Goal: Task Accomplishment & Management: Use online tool/utility

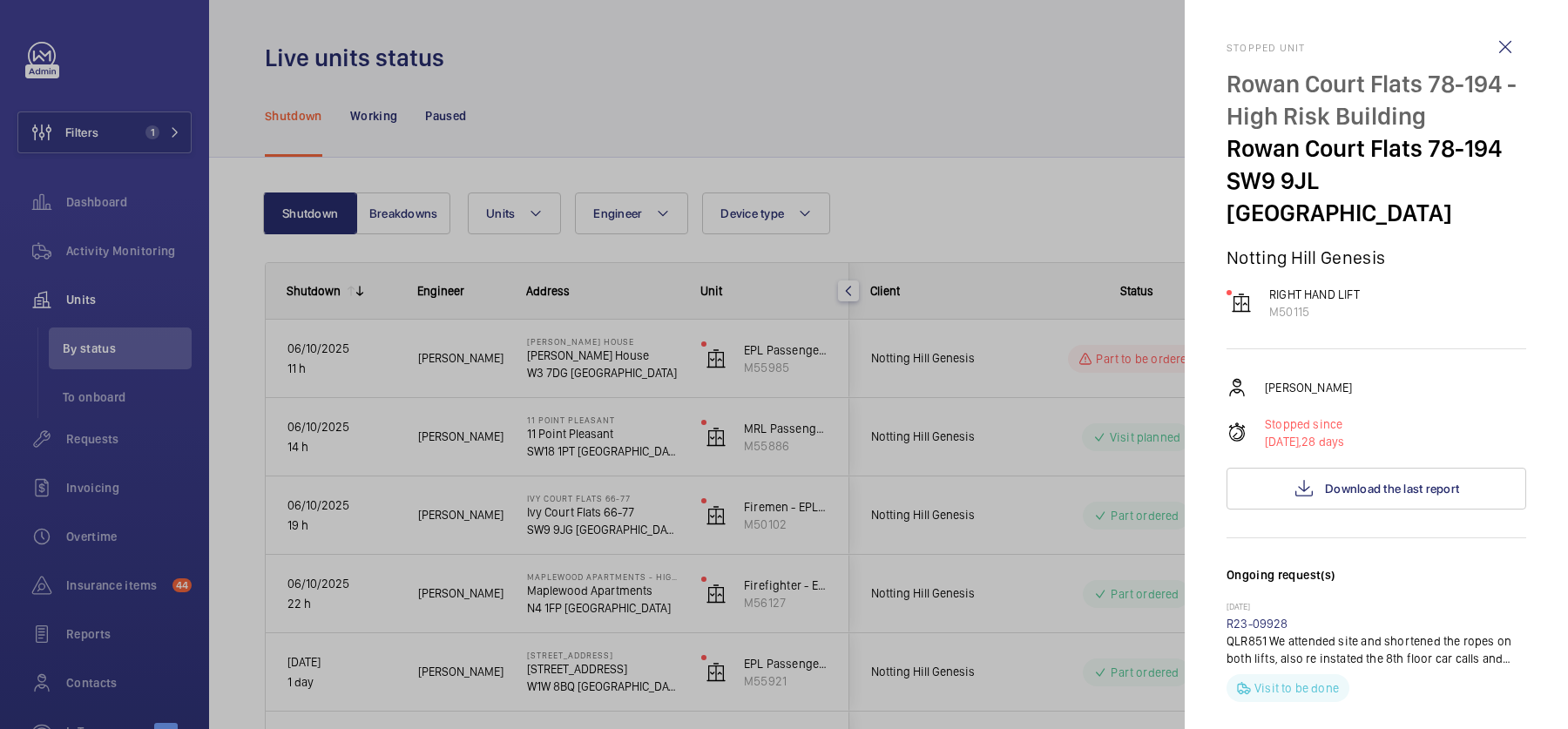
scroll to position [674, 0]
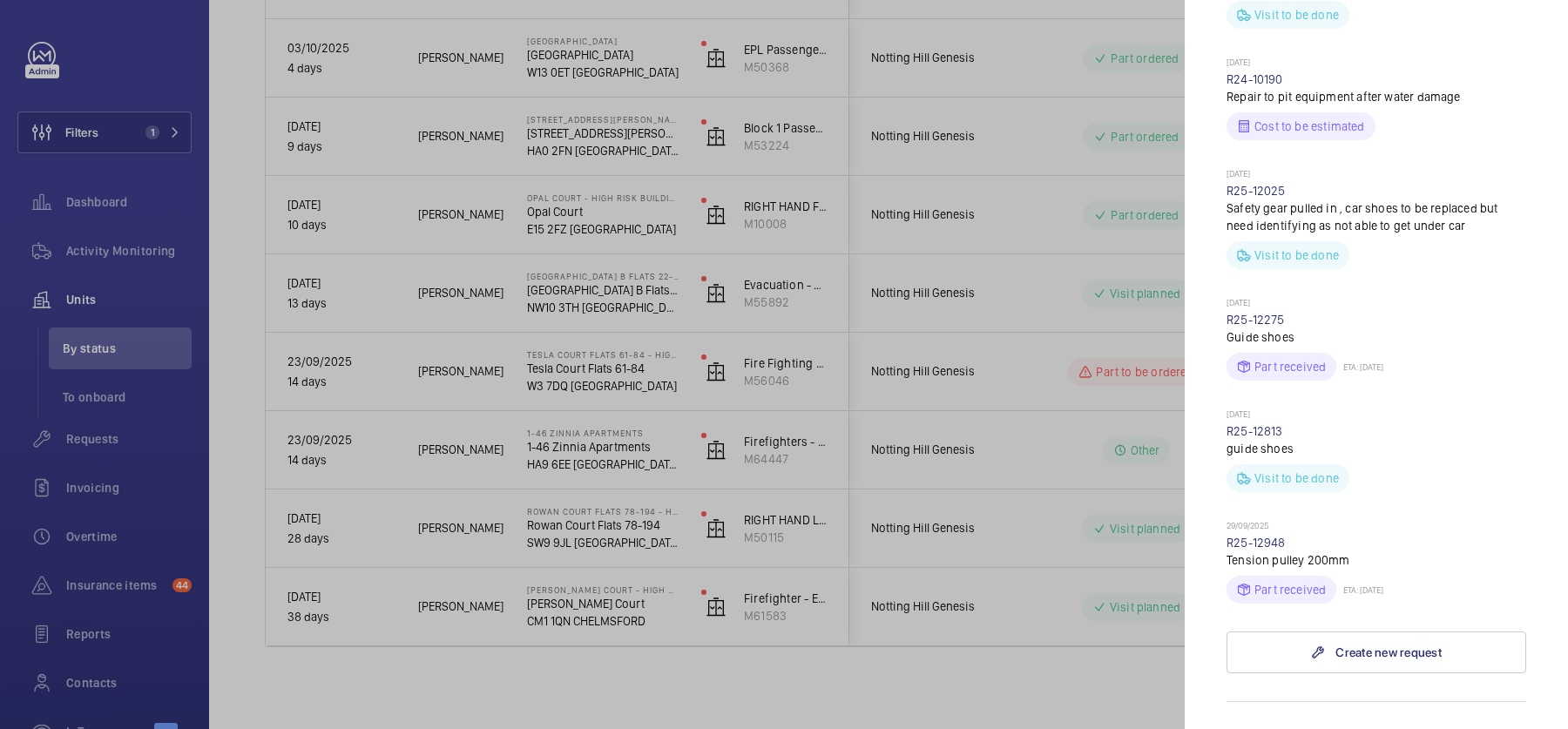
click at [108, 331] on div at bounding box center [784, 364] width 1568 height 729
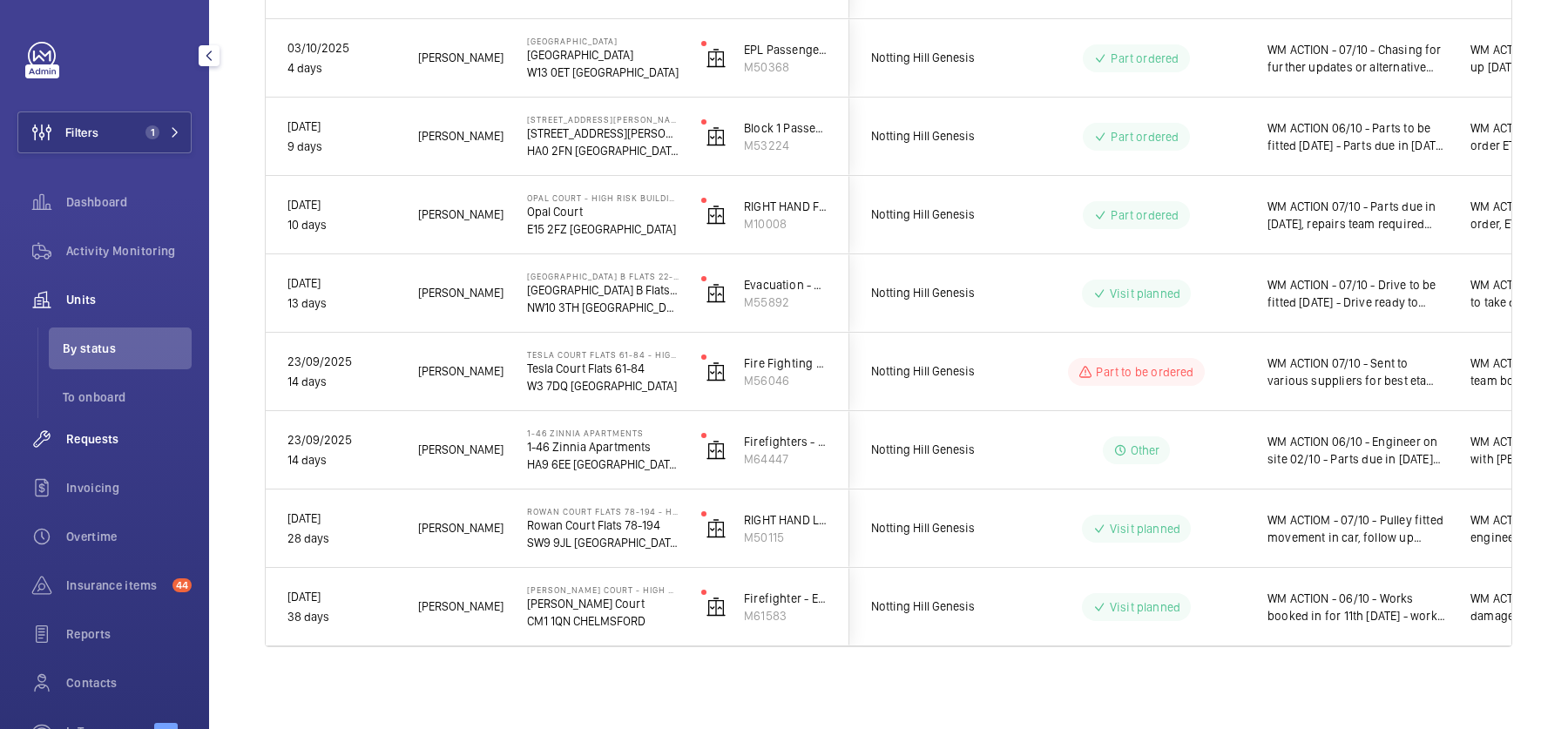
click at [147, 435] on span "Requests" at bounding box center [129, 439] width 126 height 17
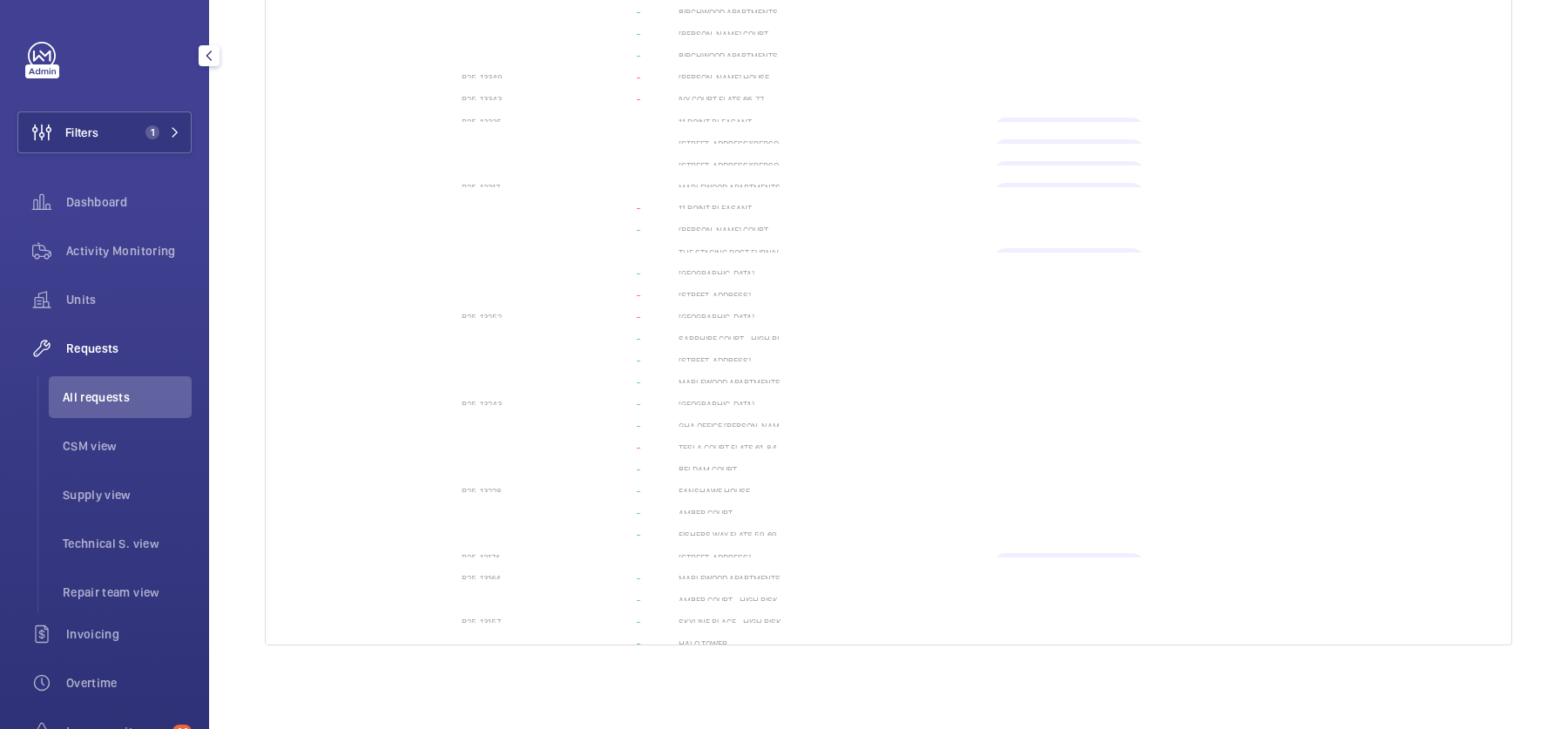
scroll to position [55, 0]
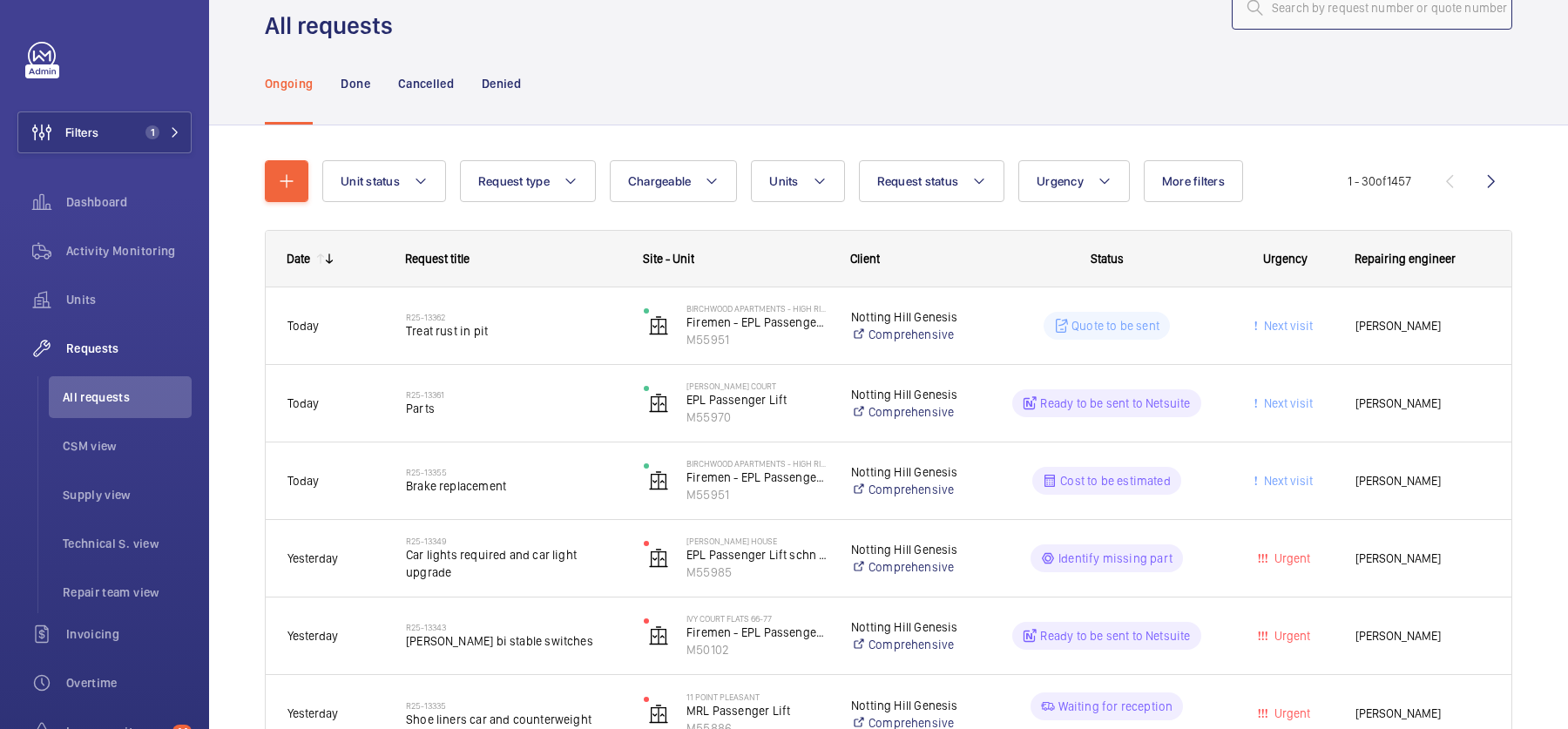
click at [1291, 11] on input "text" at bounding box center [1372, 8] width 280 height 44
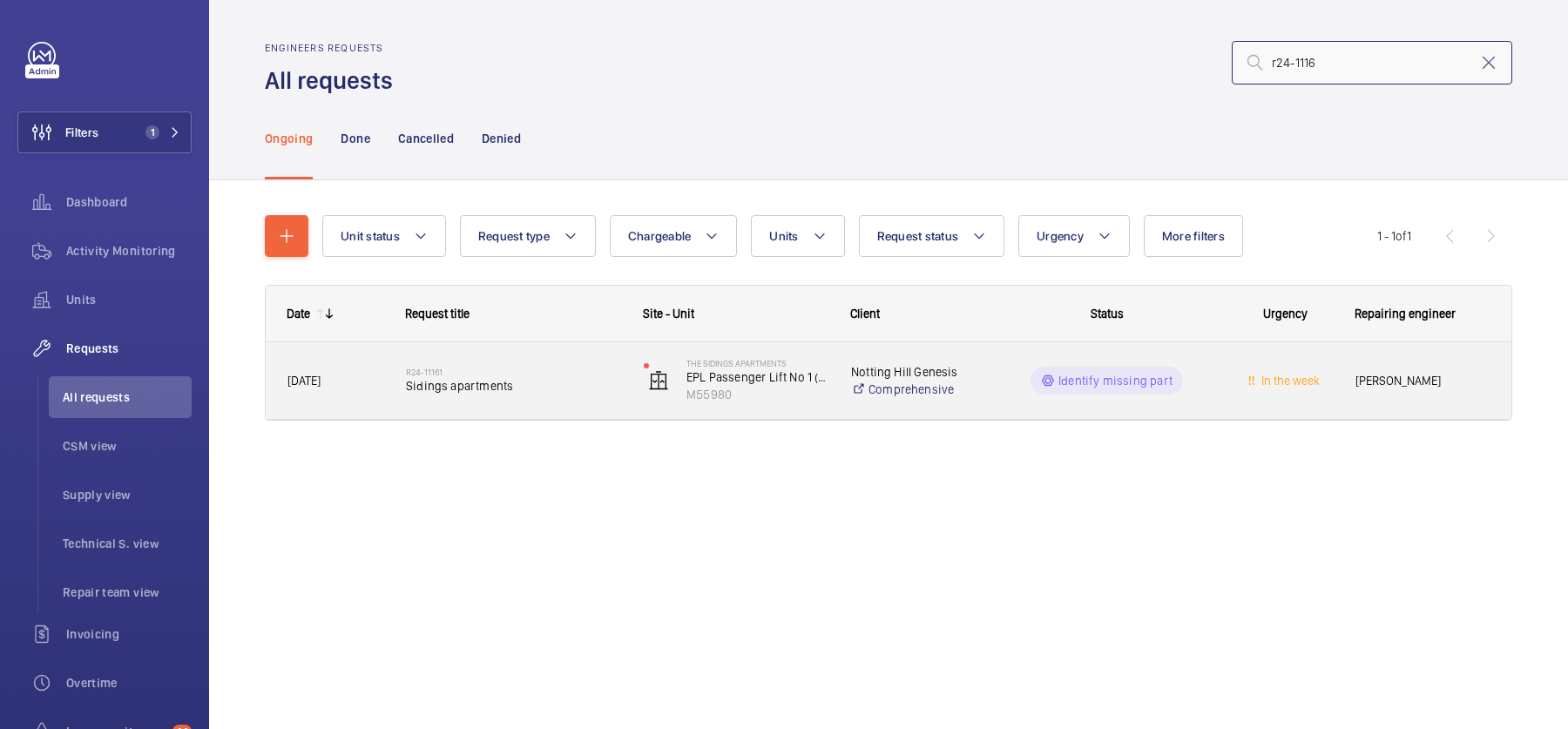
type input "r24-1116"
click at [550, 351] on div "R24-11161 Sidings apartments" at bounding box center [503, 380] width 236 height 78
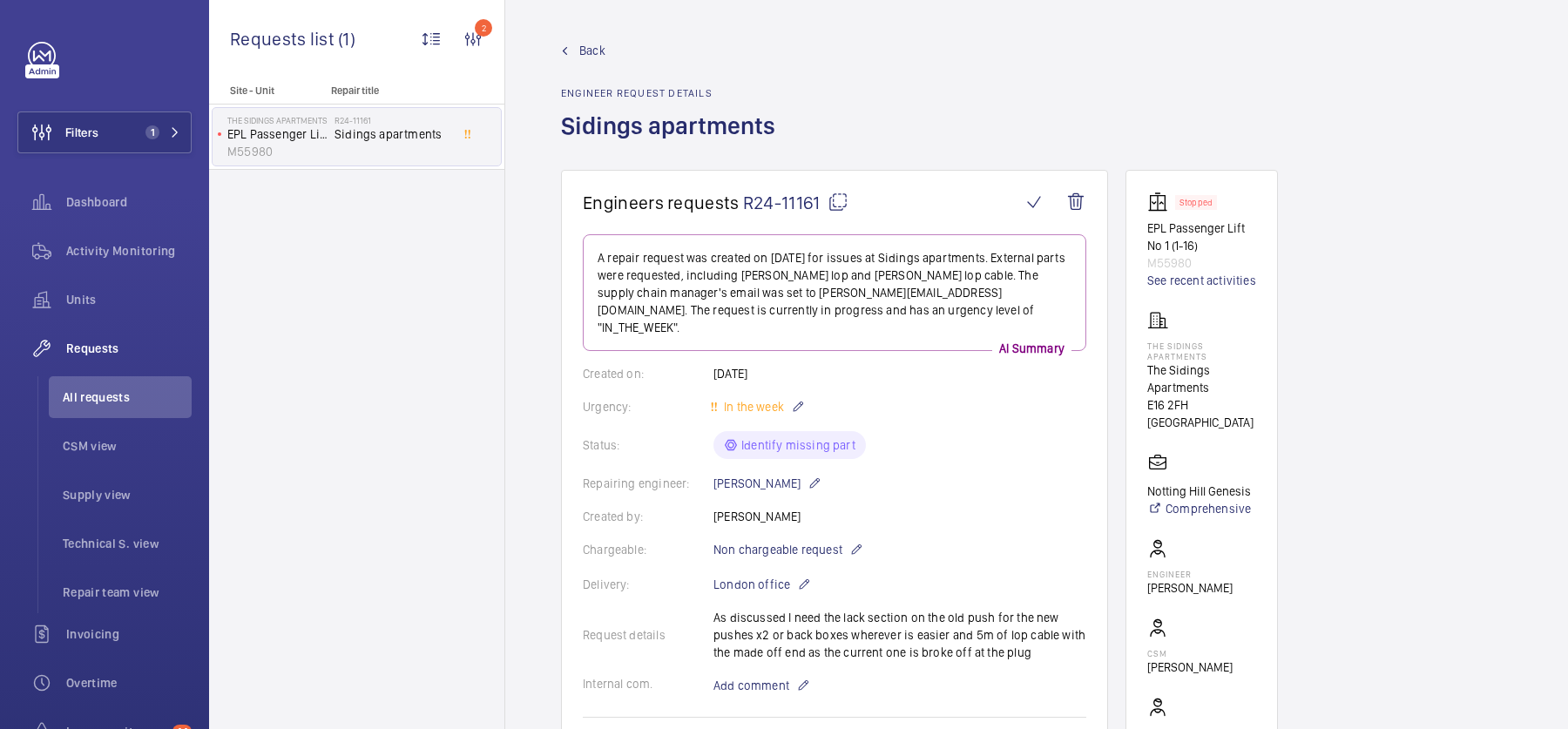
click at [834, 198] on mat-icon at bounding box center [838, 202] width 21 height 21
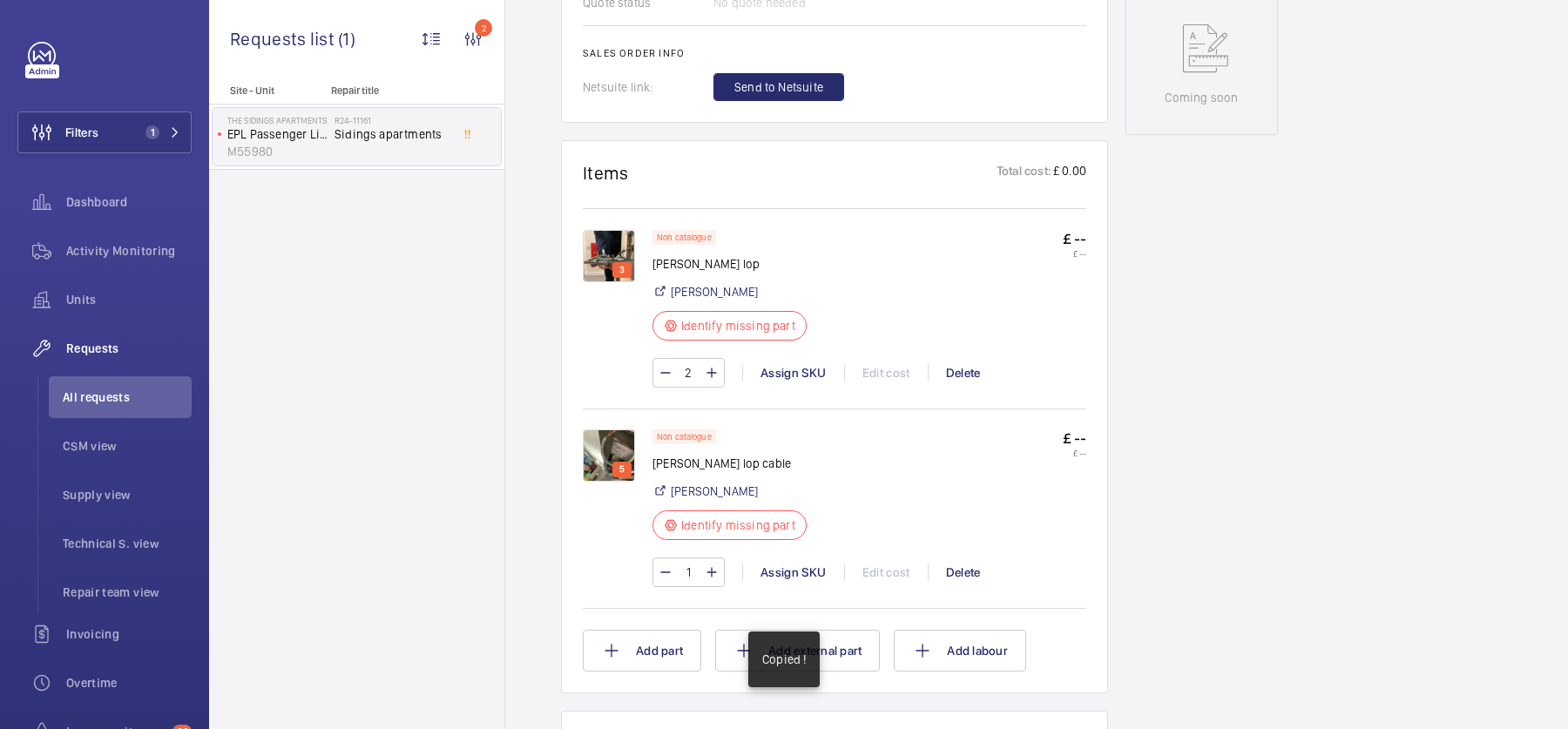
scroll to position [939, 0]
